Goal: Information Seeking & Learning: Check status

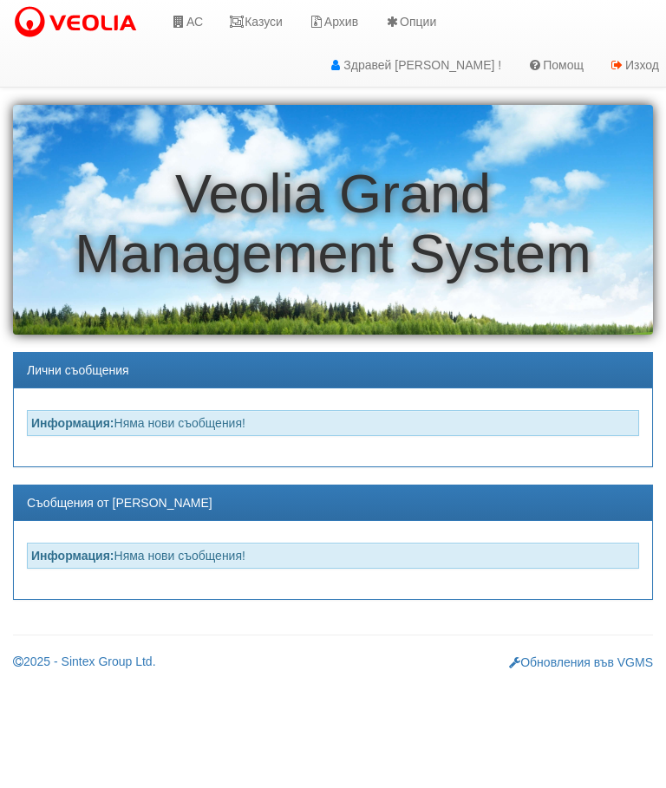
click at [200, 22] on link "АС" at bounding box center [187, 21] width 58 height 43
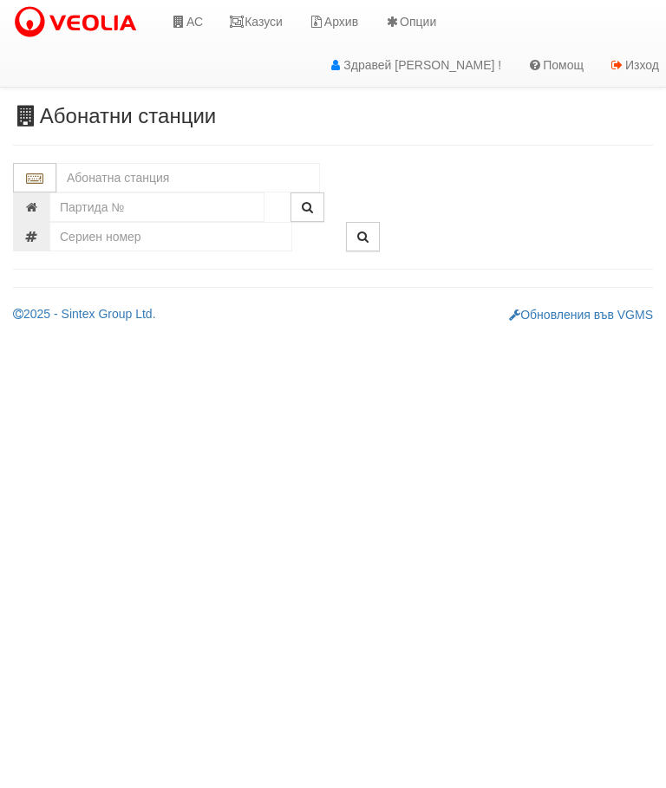
click at [274, 18] on link "Казуси" at bounding box center [256, 21] width 80 height 43
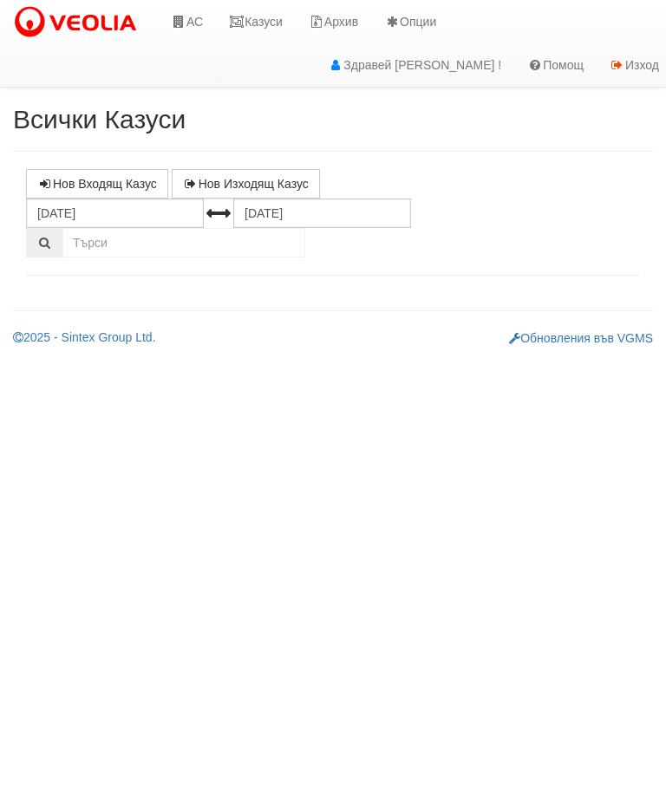
select select "10"
select select "1"
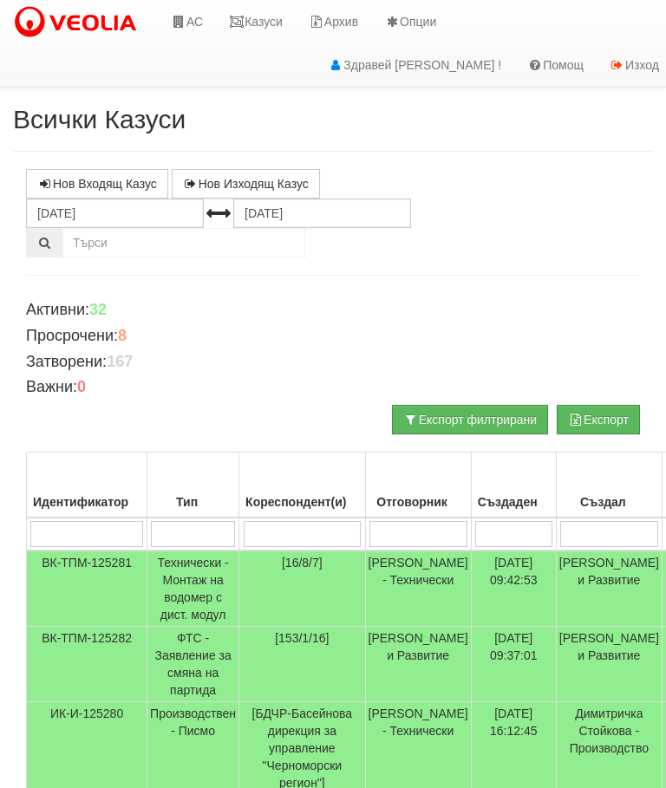
click at [207, 537] on input "search" at bounding box center [193, 534] width 84 height 26
click at [284, 11] on link "Казуси" at bounding box center [256, 21] width 80 height 43
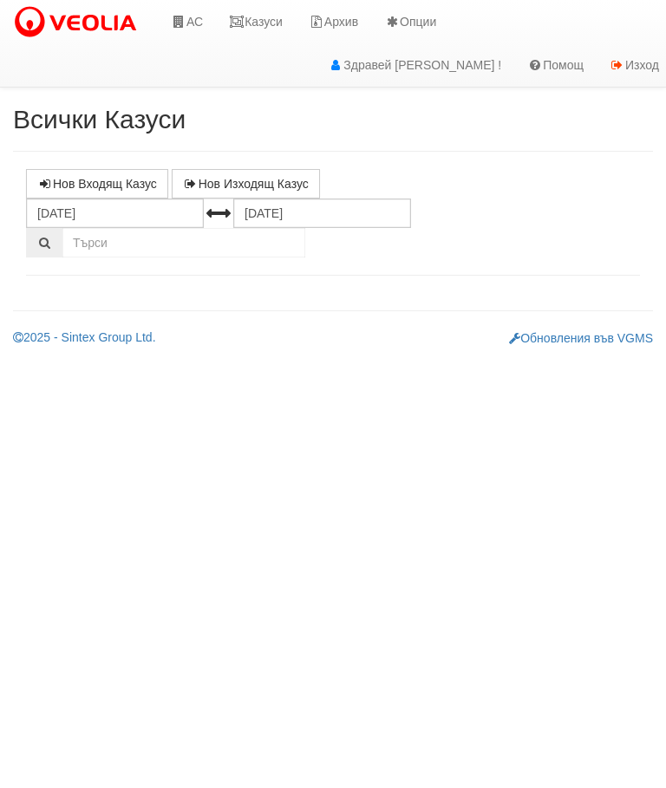
select select "10"
select select "1"
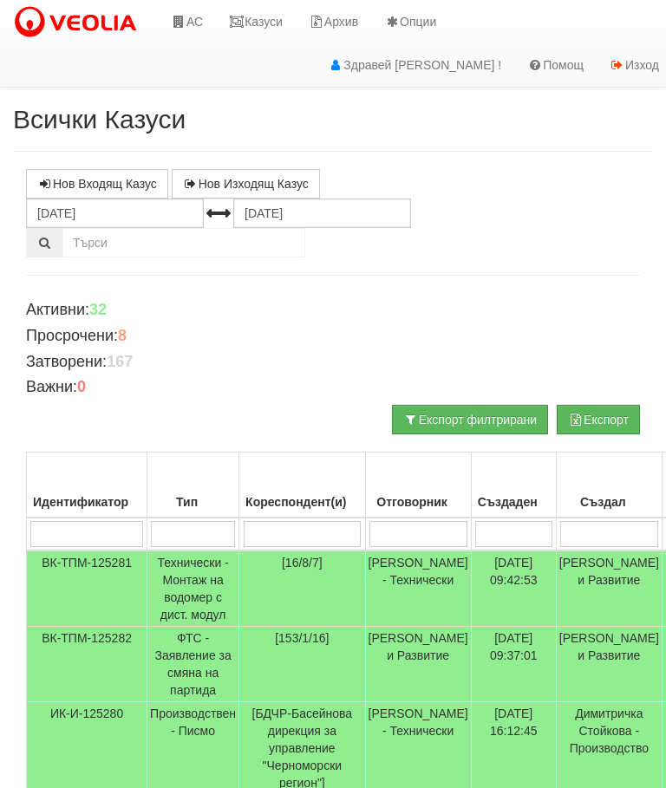
click at [203, 535] on input "search" at bounding box center [193, 534] width 84 height 26
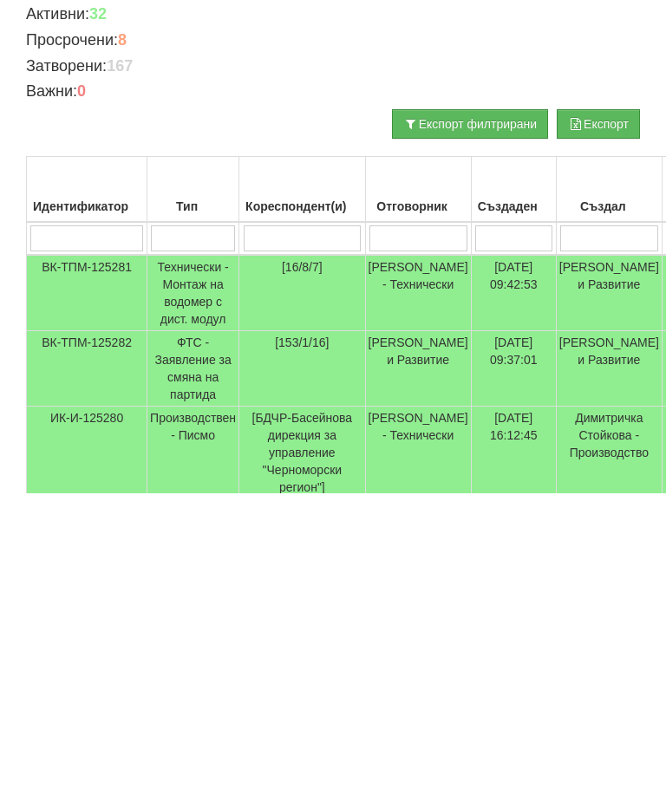
type input "T"
